Goal: Task Accomplishment & Management: Use online tool/utility

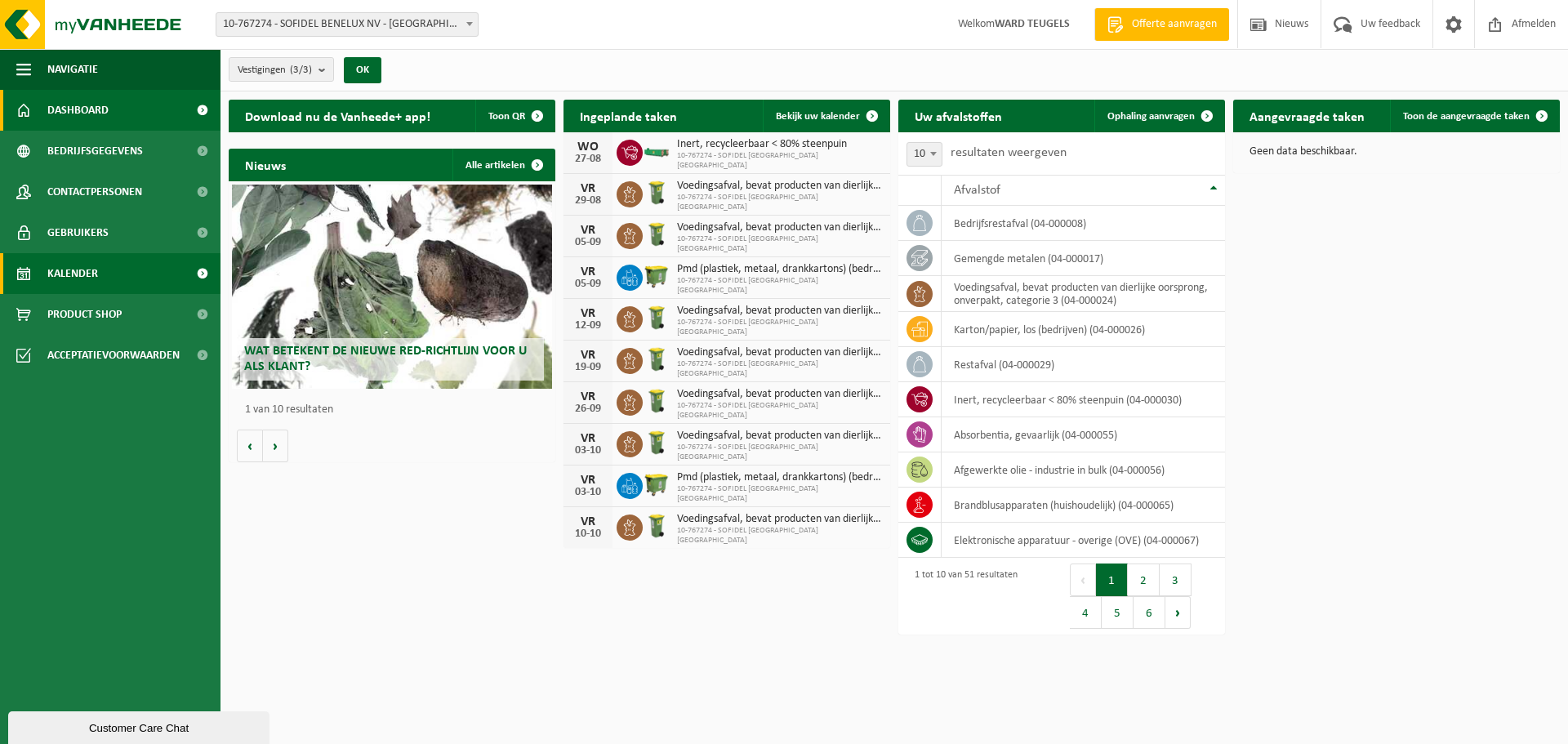
click at [85, 271] on span "Kalender" at bounding box center [72, 273] width 50 height 41
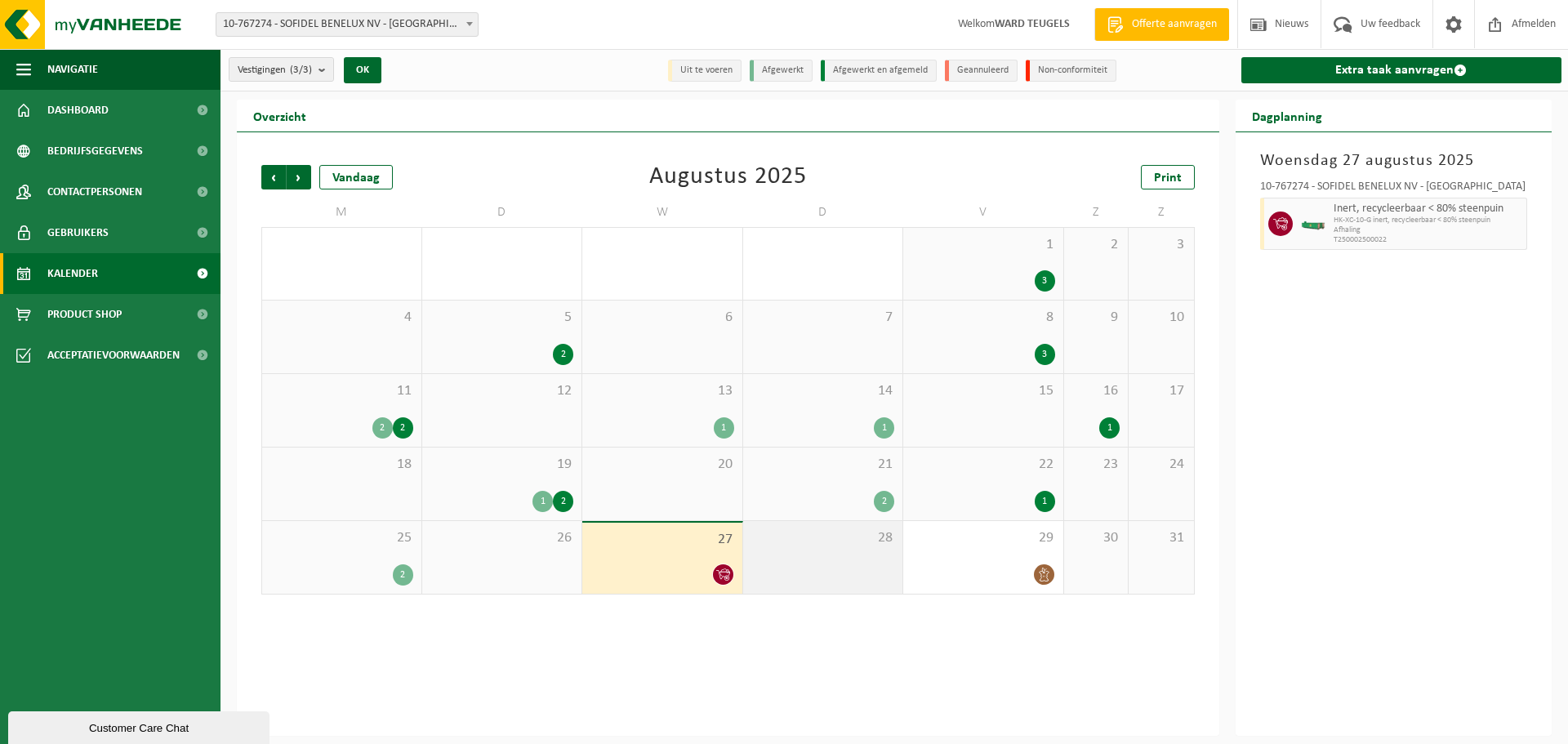
click at [835, 564] on div "28" at bounding box center [822, 558] width 160 height 73
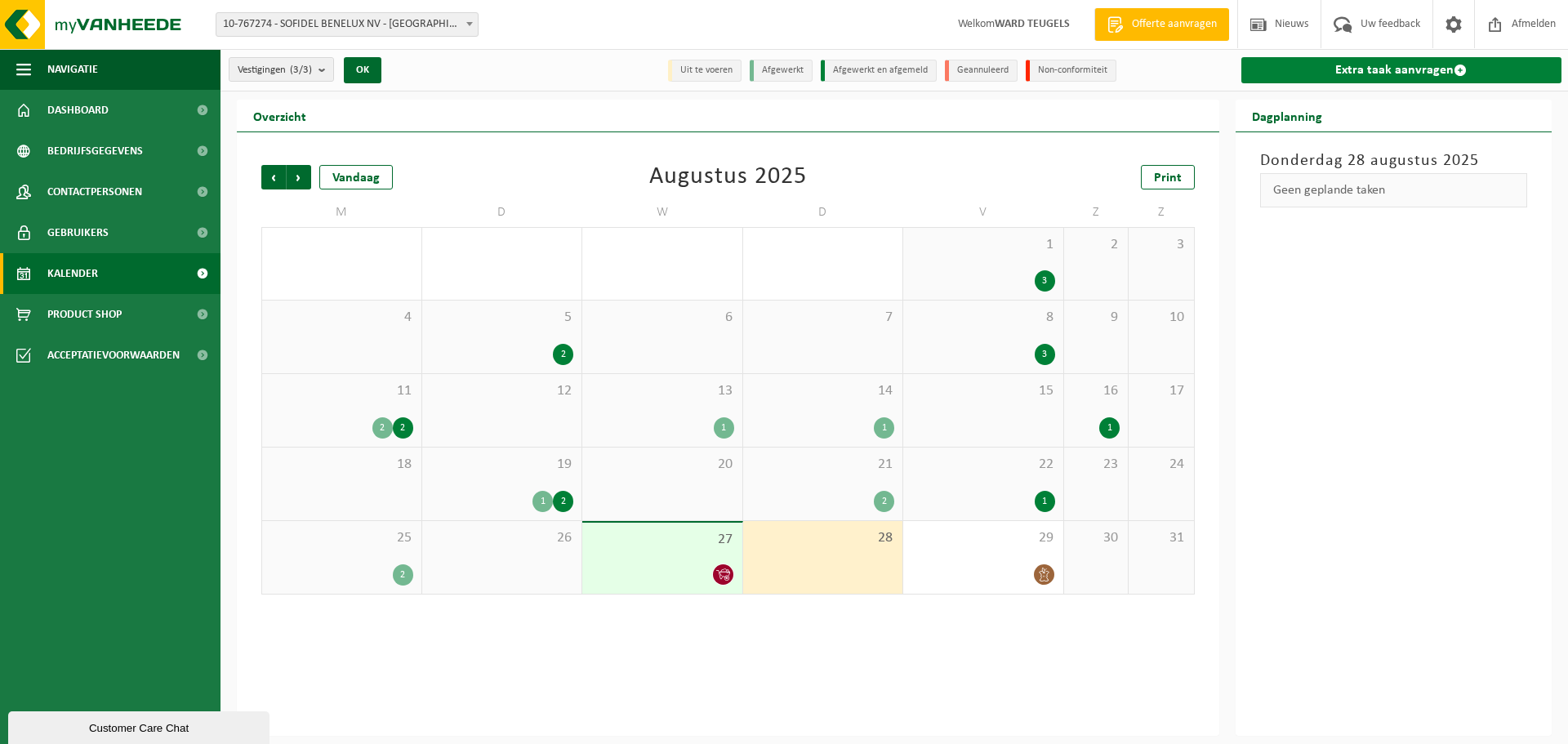
click at [1414, 67] on link "Extra taak aanvragen" at bounding box center [1401, 70] width 321 height 27
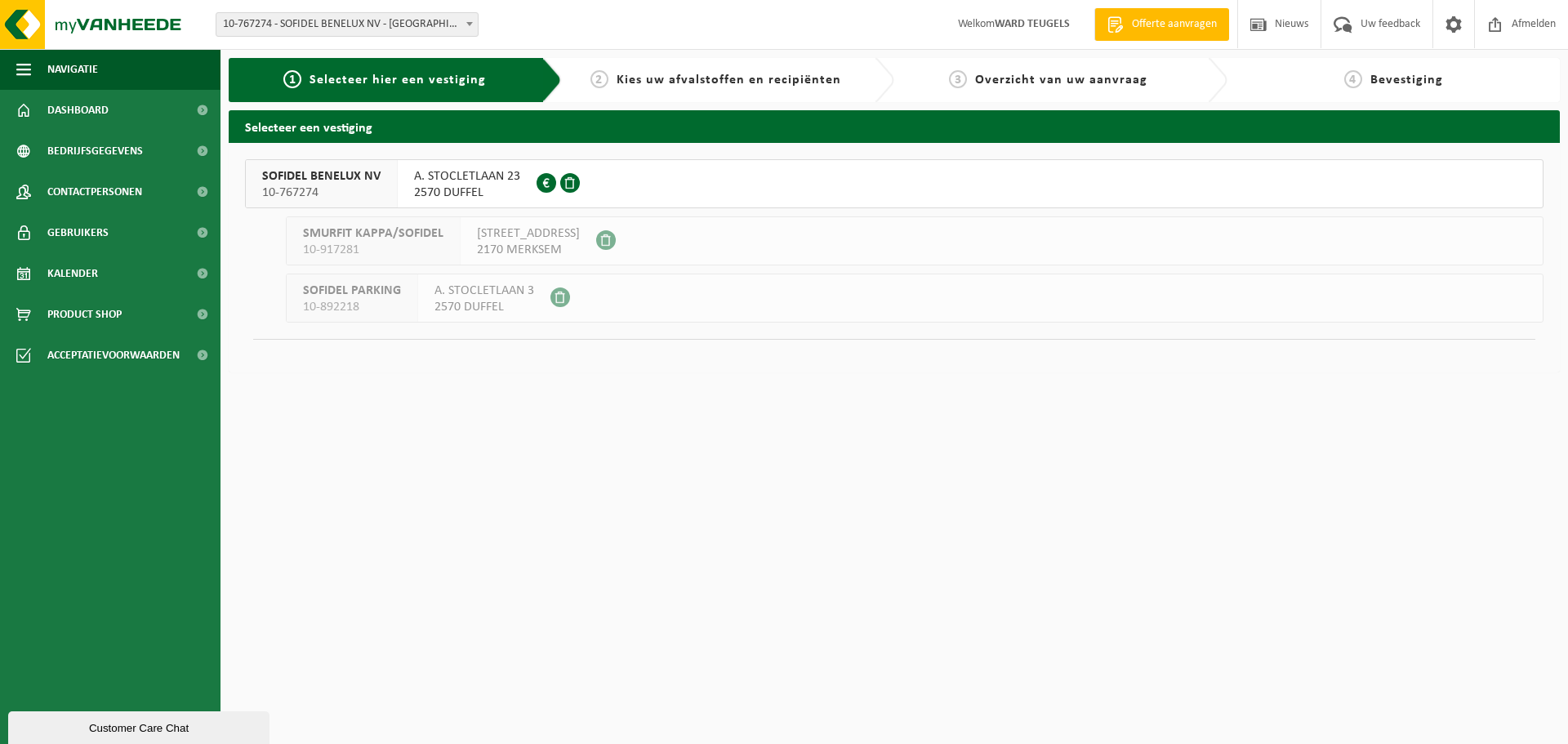
click at [295, 167] on div "SOFIDEL BENELUX NV 10-767274" at bounding box center [322, 184] width 152 height 48
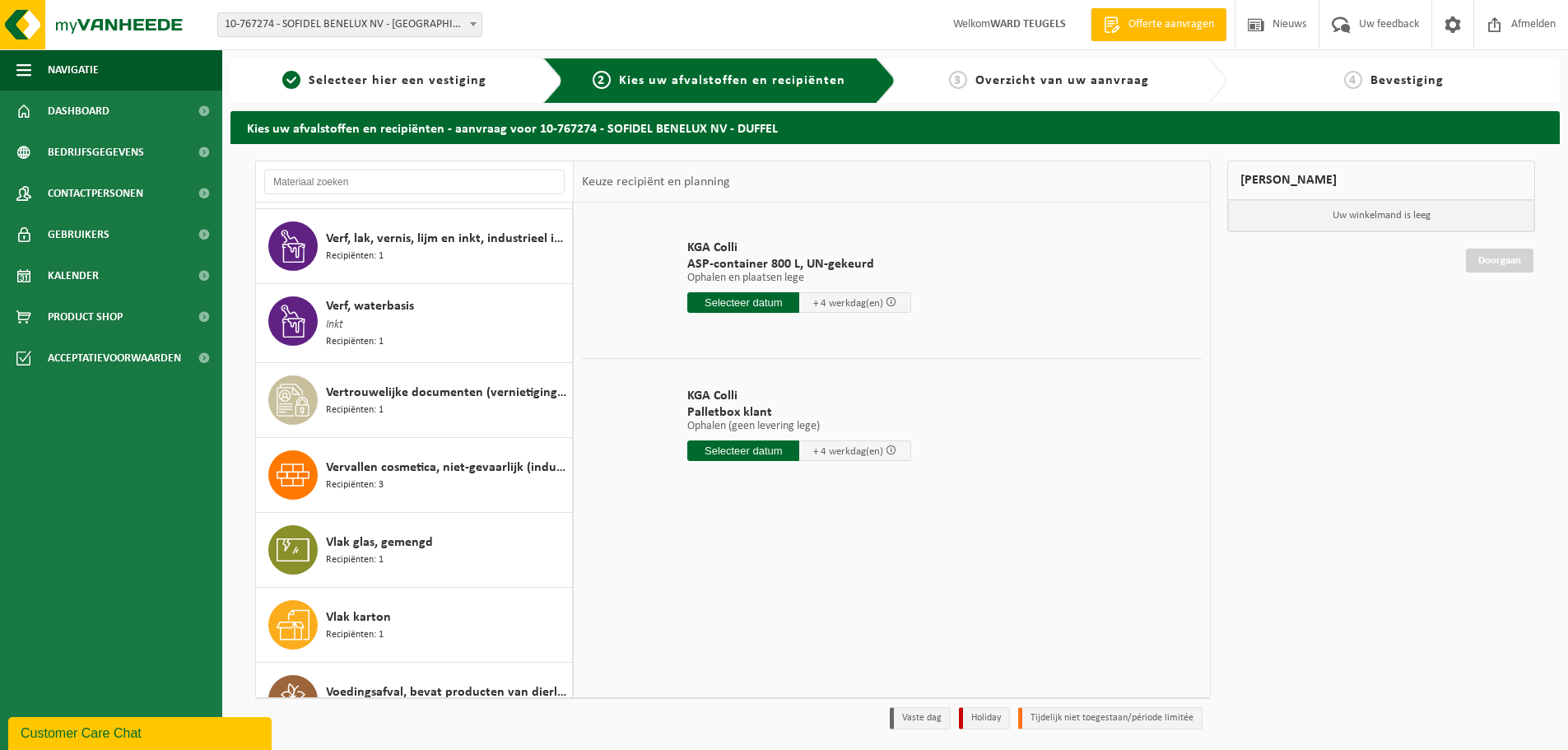
scroll to position [3177, 0]
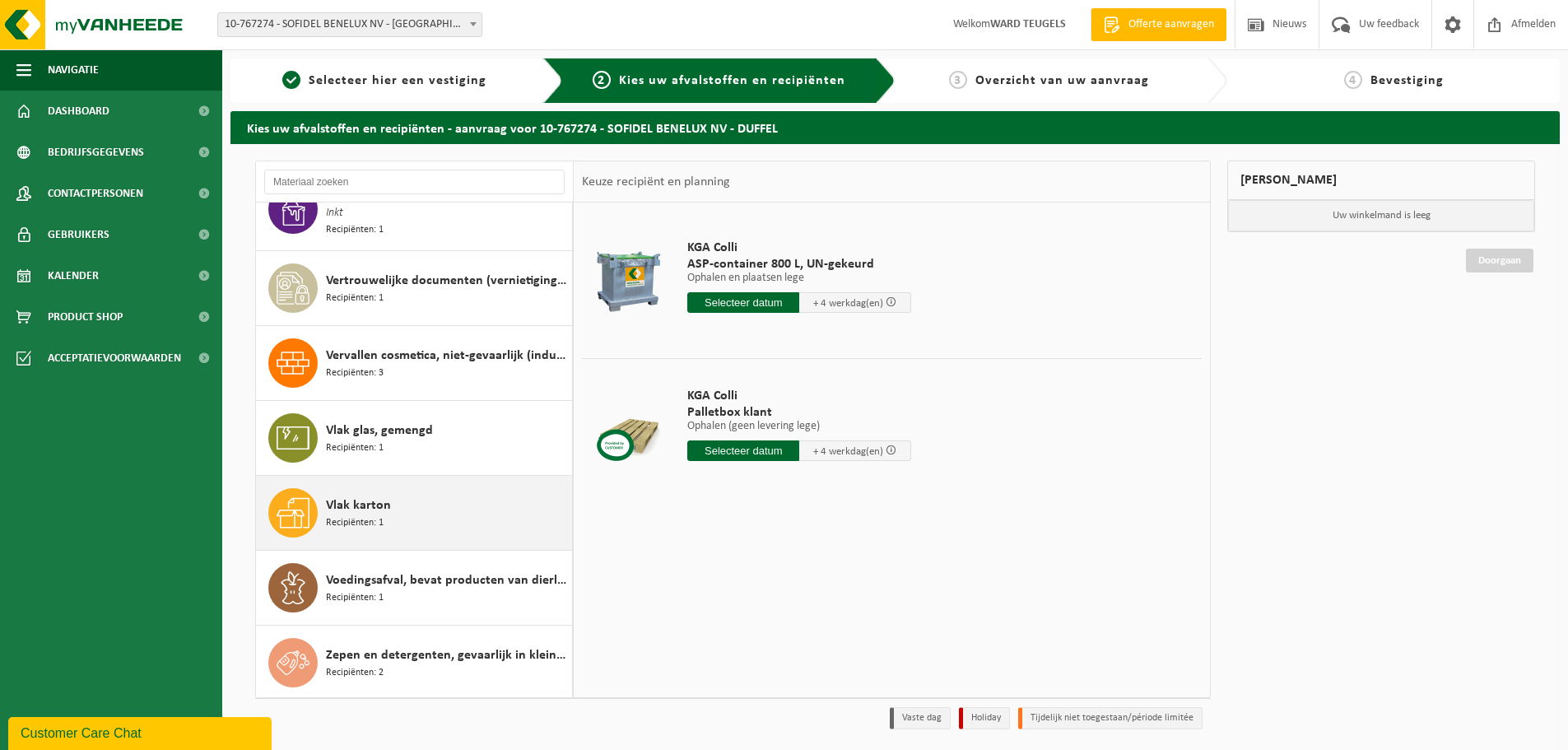
click at [352, 515] on span "Recipiënten: 1" at bounding box center [355, 522] width 58 height 16
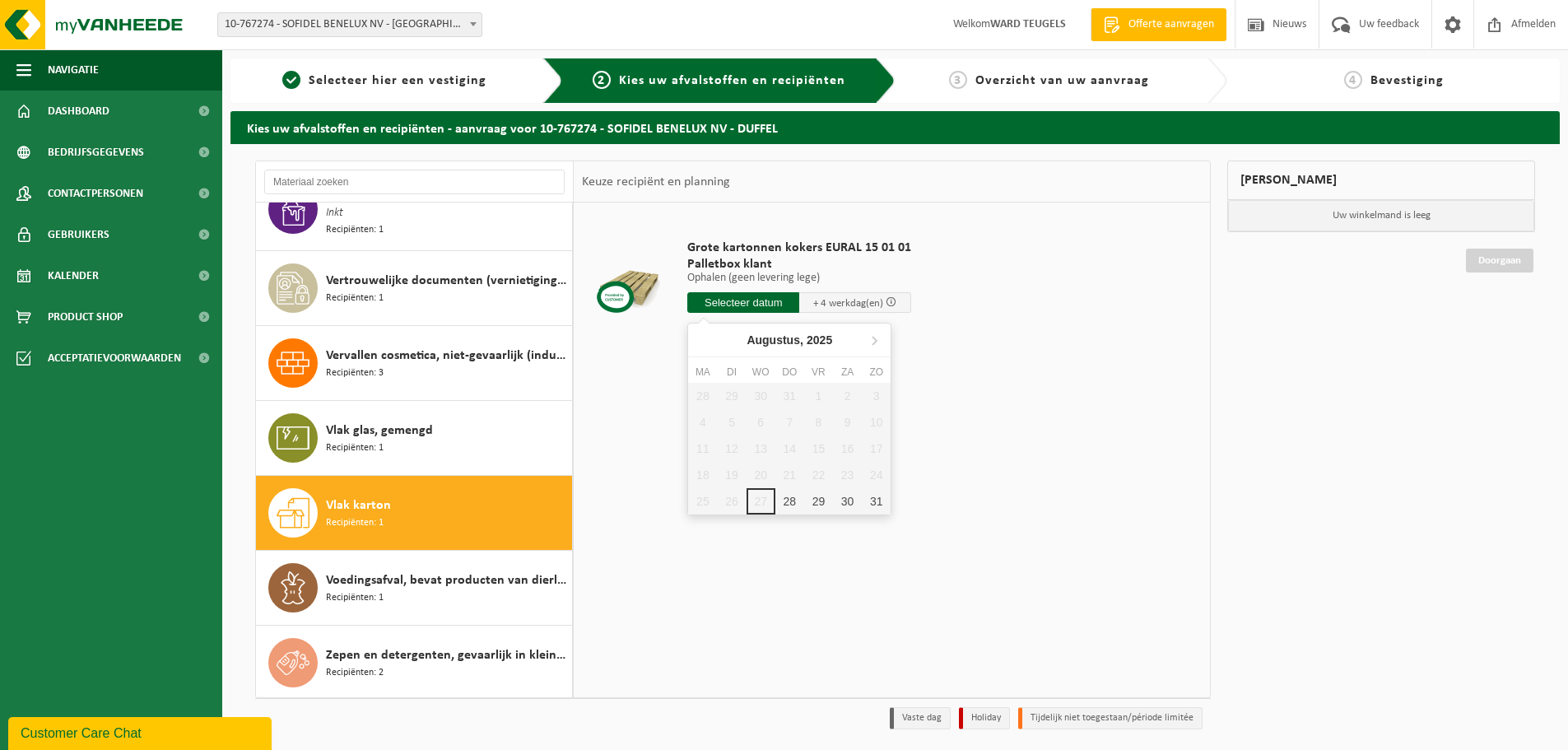
click at [731, 300] on input "text" at bounding box center [743, 302] width 112 height 20
click at [793, 499] on div "28" at bounding box center [790, 501] width 29 height 27
type input "Van 2025-08-28"
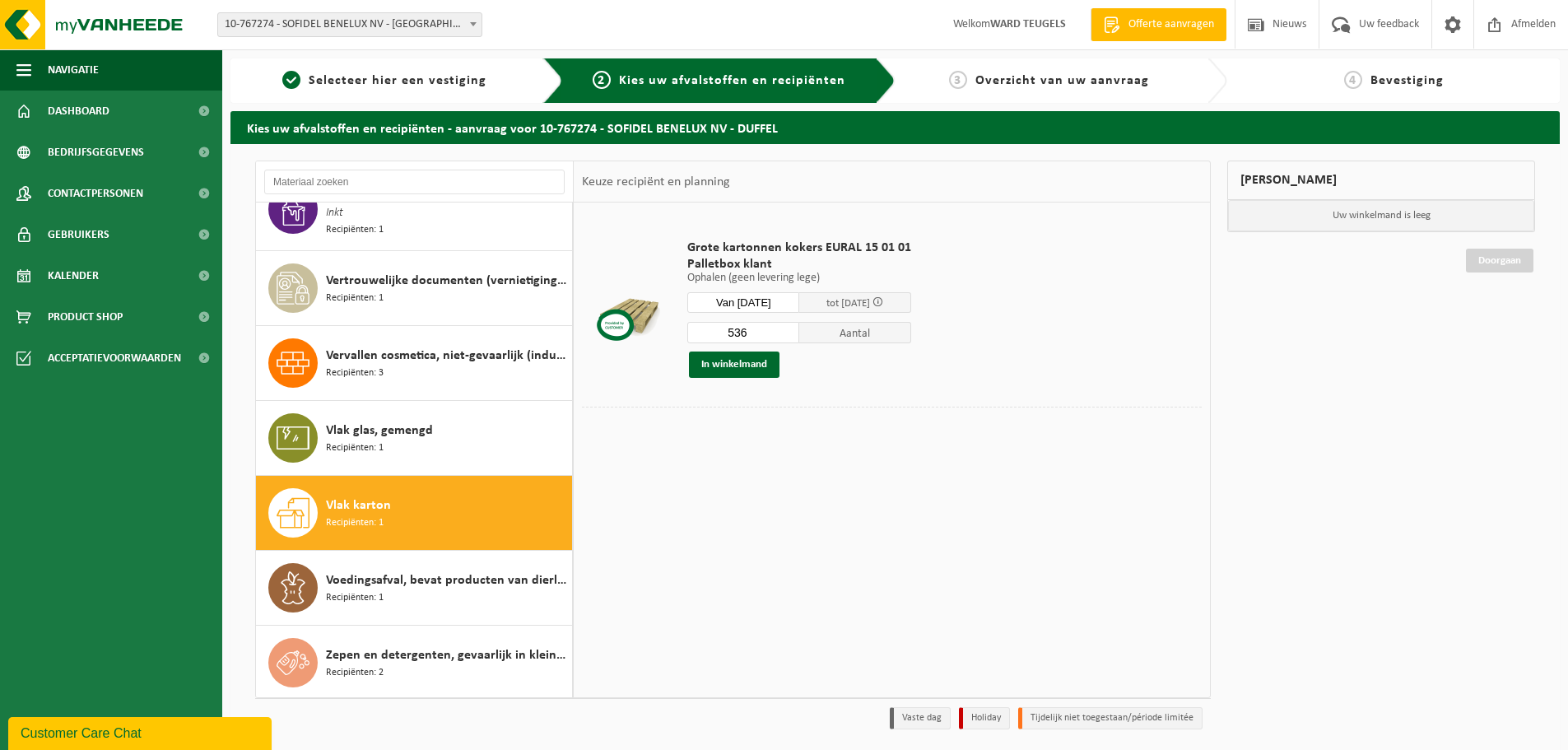
drag, startPoint x: 756, startPoint y: 331, endPoint x: 685, endPoint y: 334, distance: 71.1
click at [688, 335] on input "536" at bounding box center [743, 332] width 112 height 21
type input "4"
click at [727, 369] on button "In winkelmand" at bounding box center [734, 365] width 90 height 27
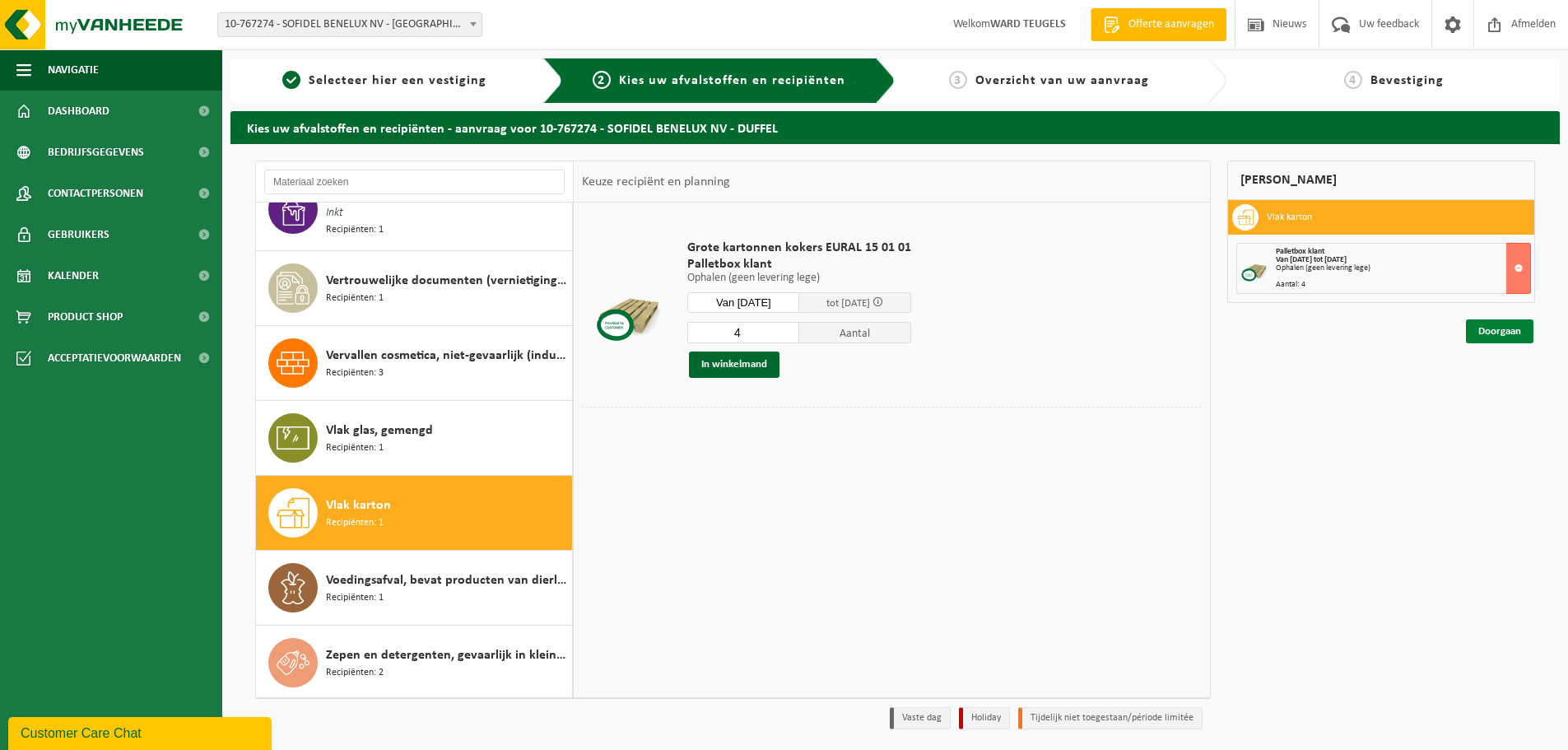
click at [1495, 330] on link "Doorgaan" at bounding box center [1499, 332] width 67 height 24
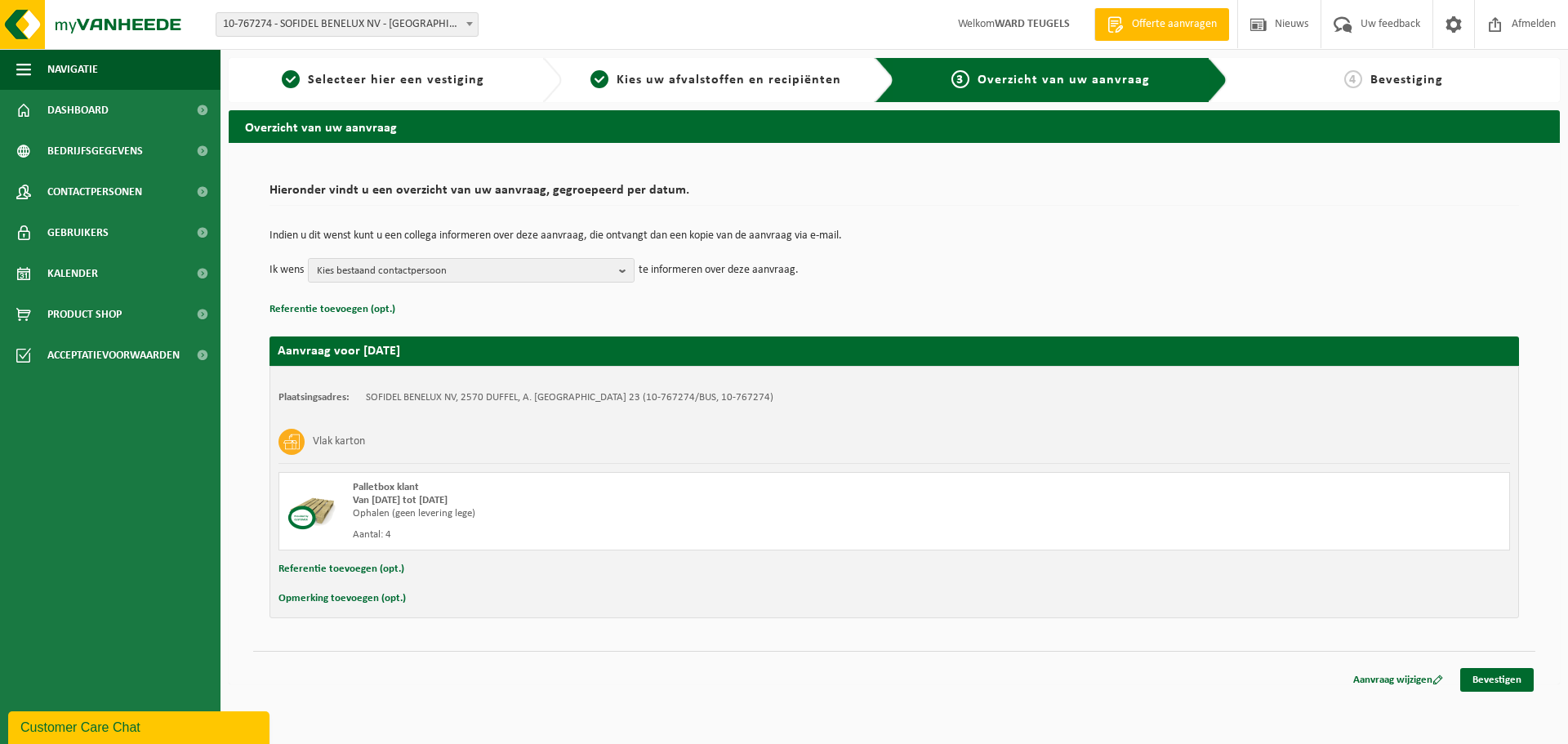
click at [357, 566] on button "Referentie toevoegen (opt.)" at bounding box center [342, 569] width 126 height 21
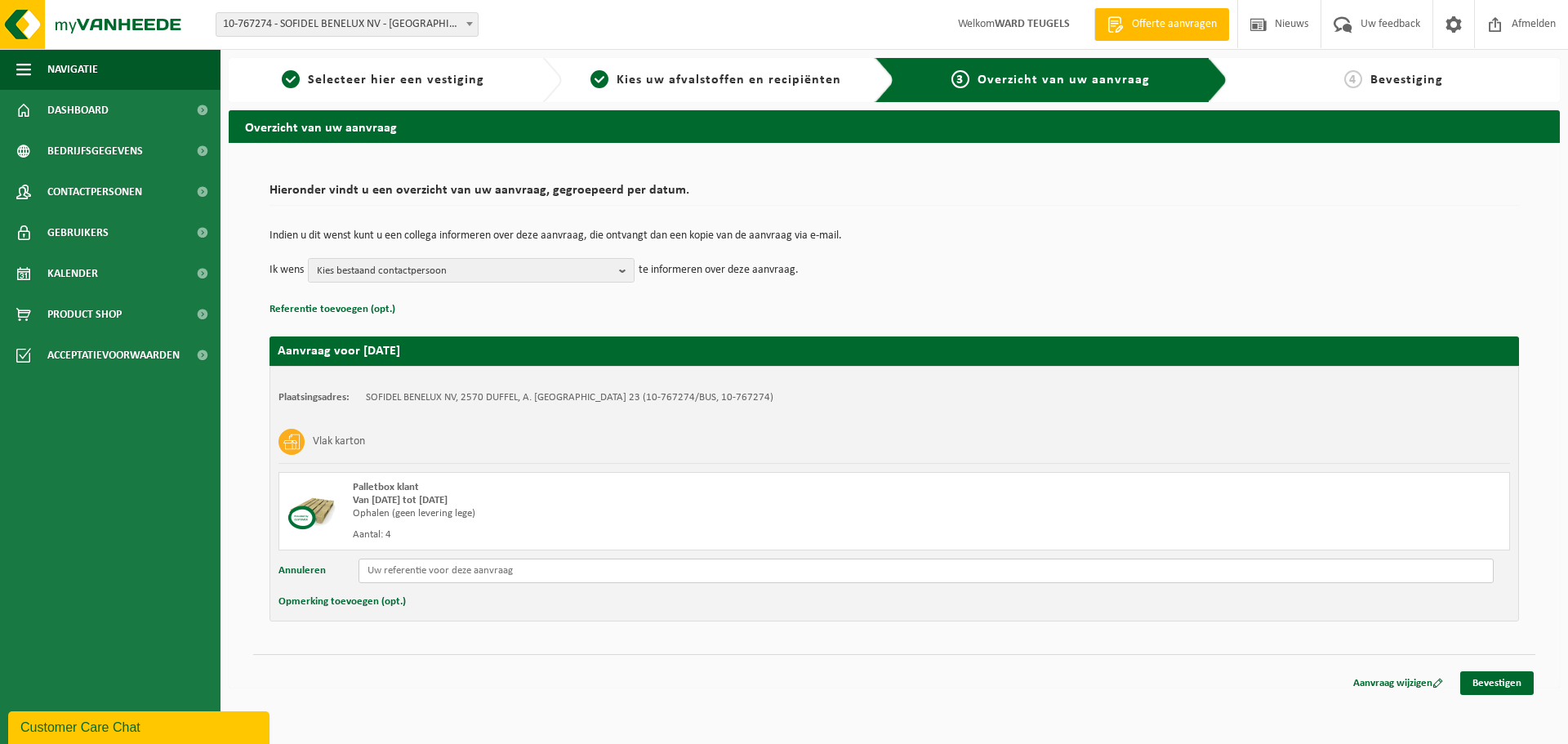
click at [470, 576] on input "text" at bounding box center [926, 570] width 1135 height 25
type input "g"
type input "Keven met grote kokers"
click at [1512, 685] on link "Bevestigen" at bounding box center [1497, 684] width 73 height 24
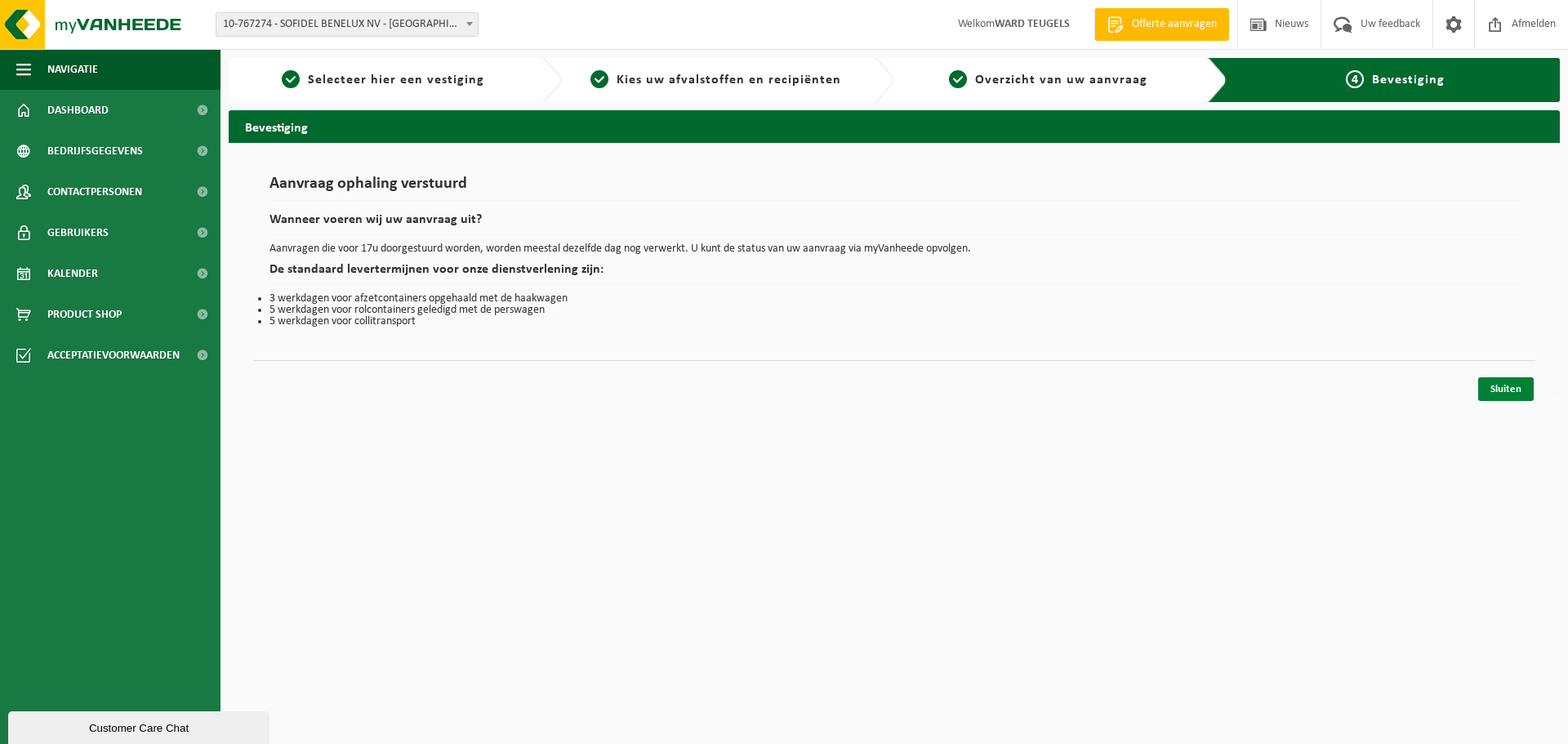
click at [1503, 382] on link "Sluiten" at bounding box center [1505, 389] width 56 height 24
